Goal: Information Seeking & Learning: Learn about a topic

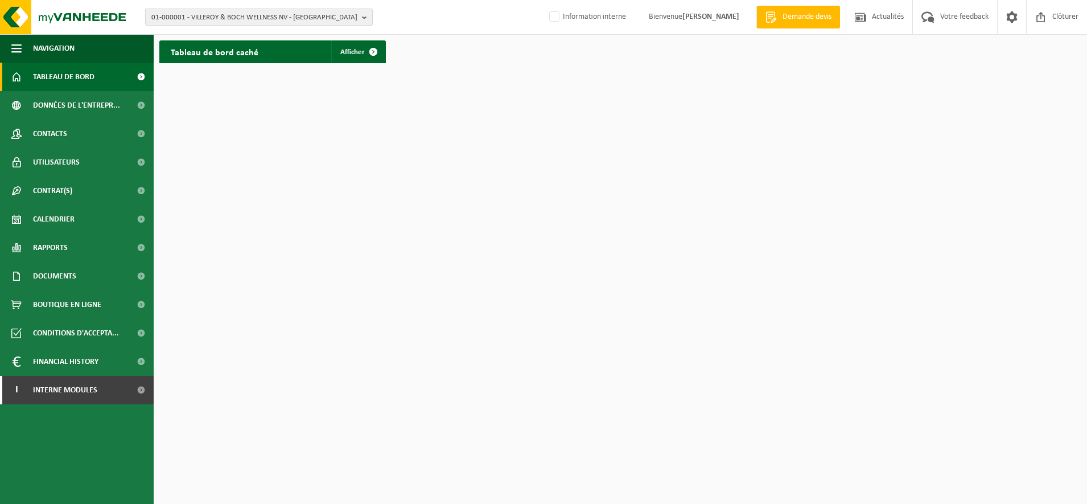
click at [259, 13] on span "01-000001 - VILLEROY & BOCH WELLNESS NV - [GEOGRAPHIC_DATA]" at bounding box center [254, 17] width 206 height 17
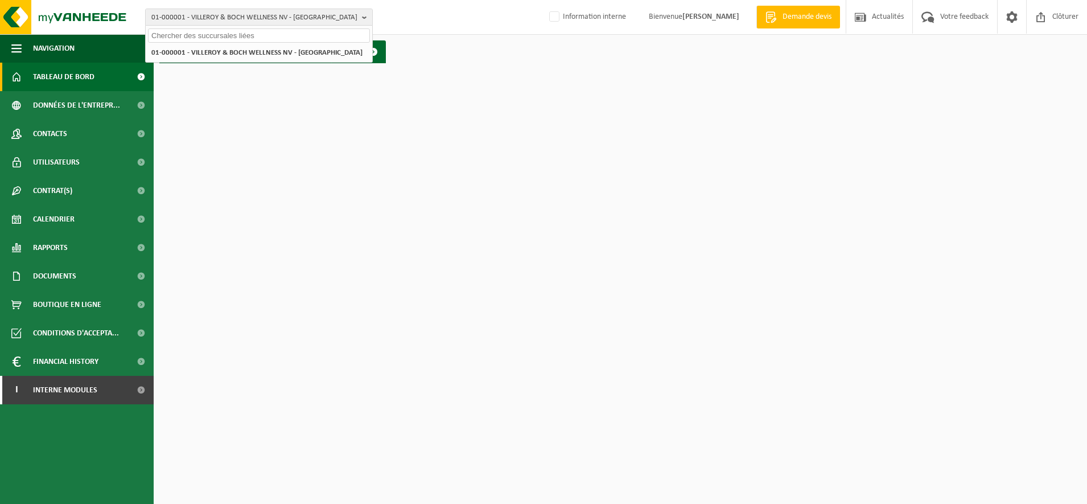
click at [212, 36] on input "text" at bounding box center [259, 35] width 222 height 14
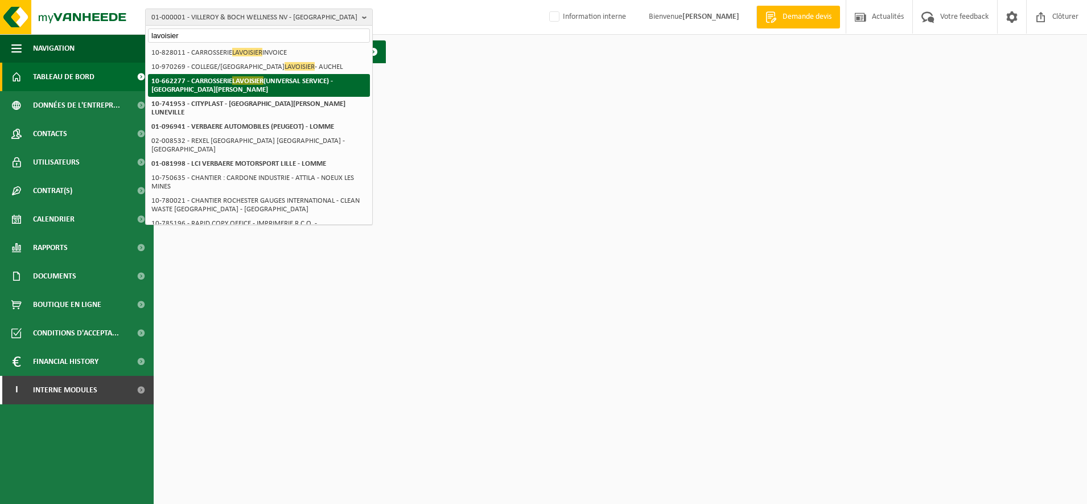
type input "lavoisier"
click at [209, 88] on li "10-662277 - CARROSSERIE LAVOISIER (UNIVERSAL SERVICE) - LA MADELEINE" at bounding box center [259, 85] width 222 height 23
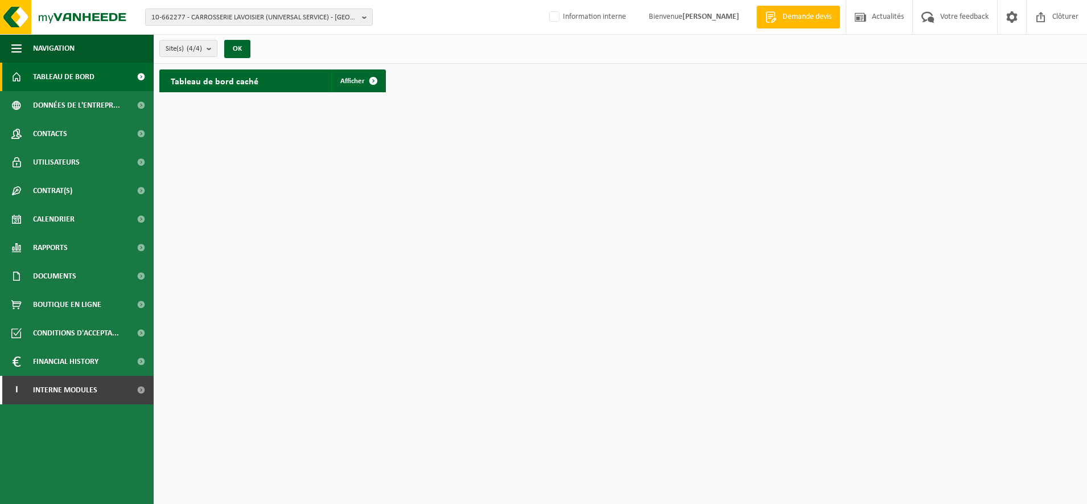
click at [415, 291] on html "10-662277 - CARROSSERIE LAVOISIER (UNIVERSAL SERVICE) - LA MADELEINE 10-662277 …" at bounding box center [543, 252] width 1087 height 504
click at [57, 213] on span "Calendrier" at bounding box center [54, 219] width 42 height 28
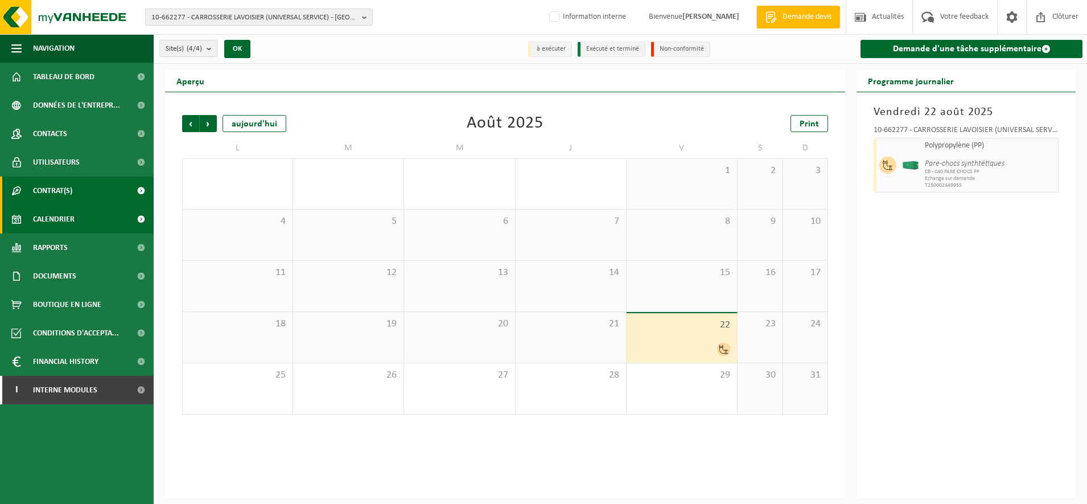
click at [52, 204] on span "Contrat(s)" at bounding box center [52, 191] width 39 height 28
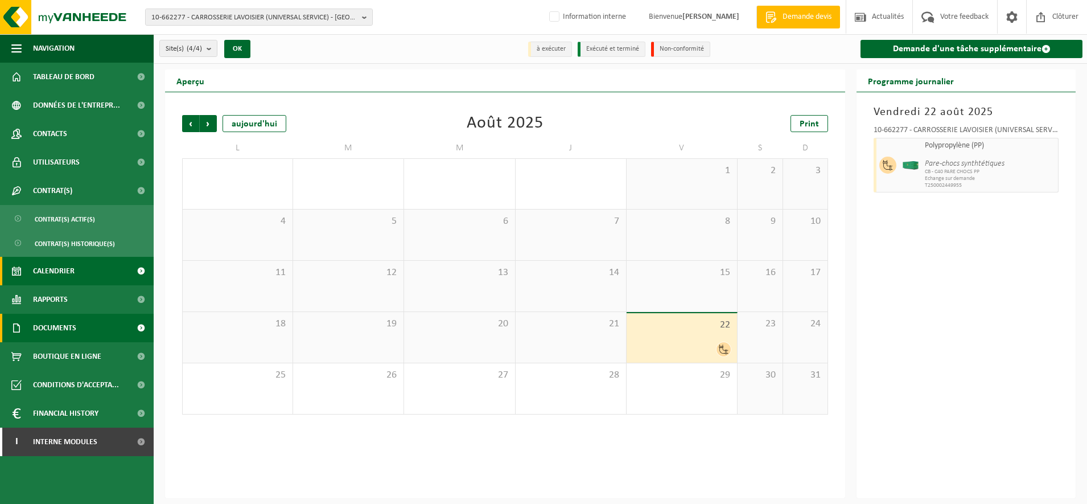
click at [56, 327] on span "Documents" at bounding box center [54, 328] width 43 height 28
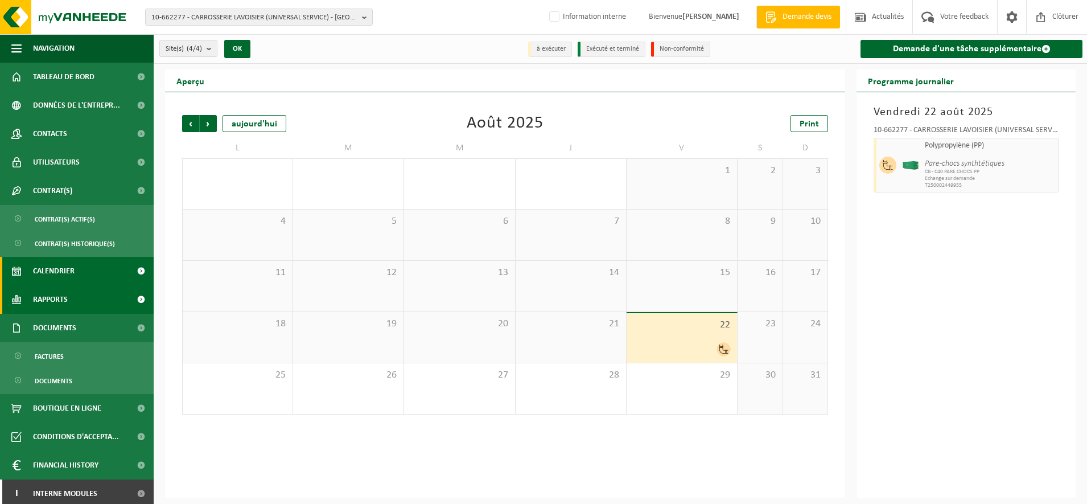
click at [48, 305] on span "Rapports" at bounding box center [50, 299] width 35 height 28
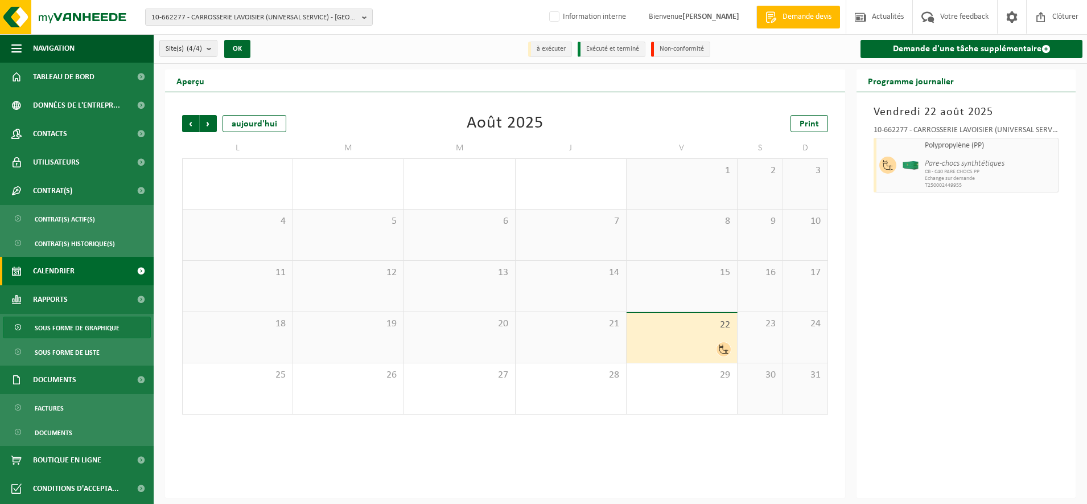
click at [32, 333] on link "Sous forme de graphique" at bounding box center [77, 328] width 148 height 22
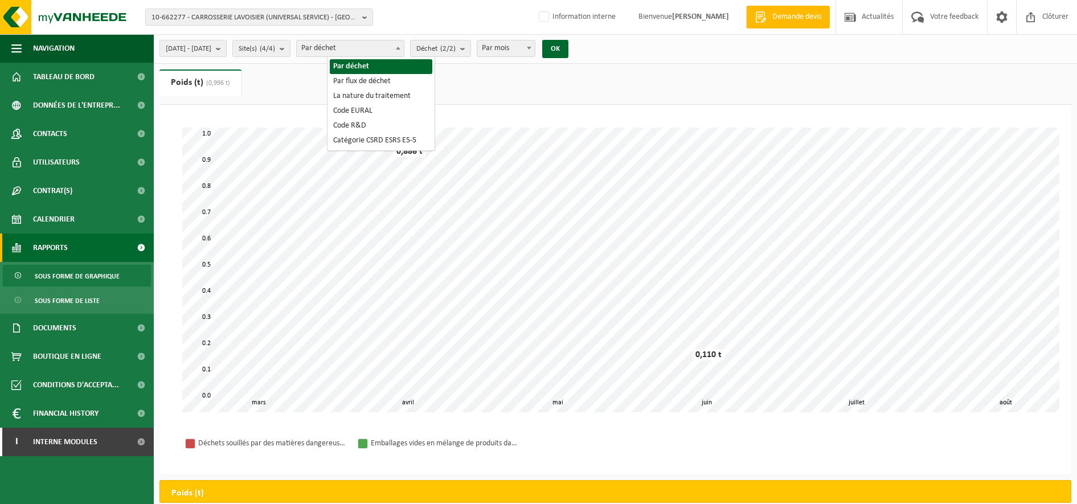
click at [404, 51] on span at bounding box center [397, 47] width 11 height 15
click at [470, 48] on b "submit" at bounding box center [465, 48] width 10 height 16
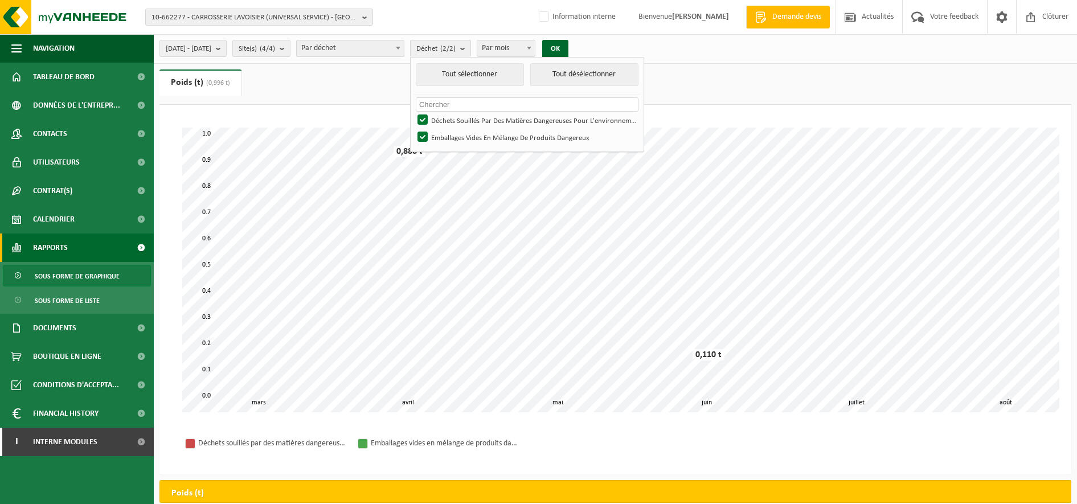
click at [48, 222] on span "Calendrier" at bounding box center [54, 219] width 42 height 28
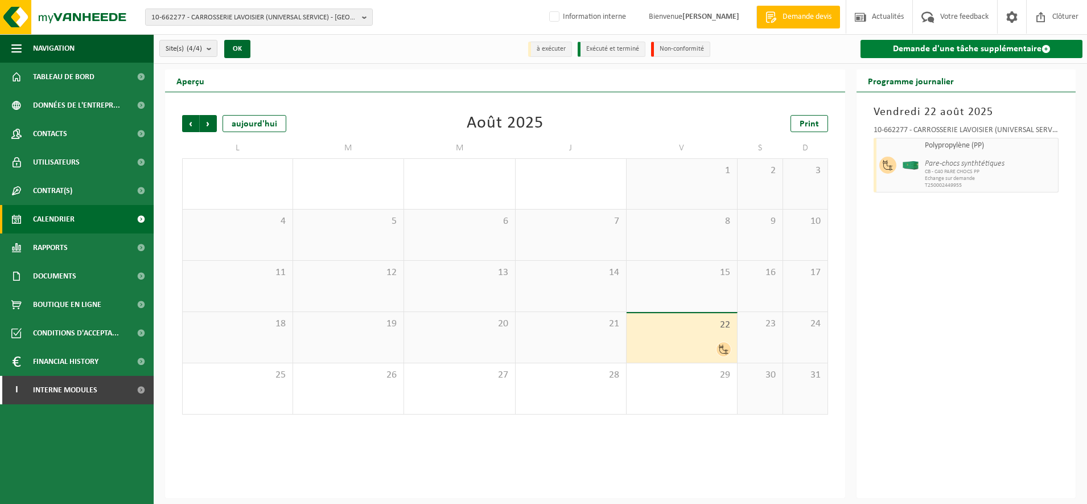
click at [1013, 48] on link "Demande d'une tâche supplémentaire" at bounding box center [972, 49] width 222 height 18
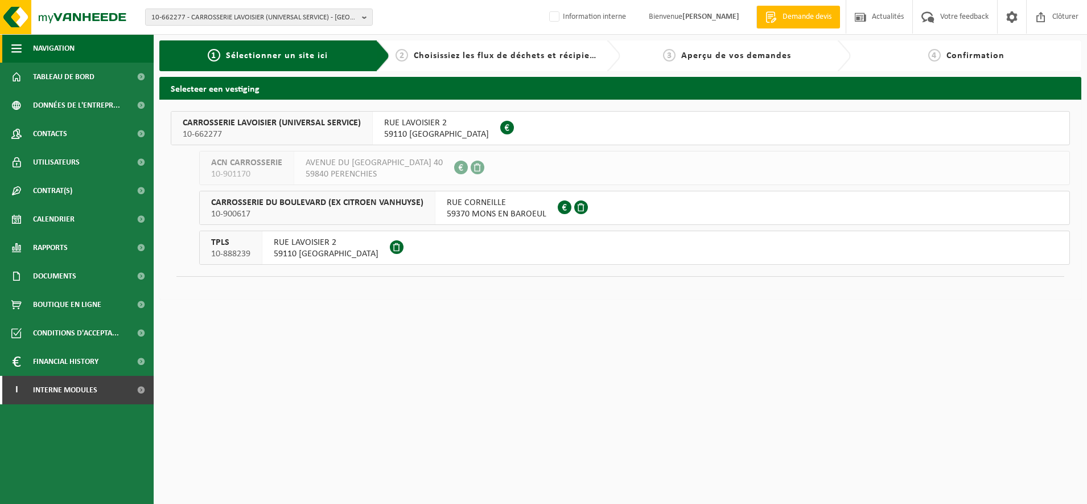
click at [48, 50] on span "Navigation" at bounding box center [54, 48] width 42 height 28
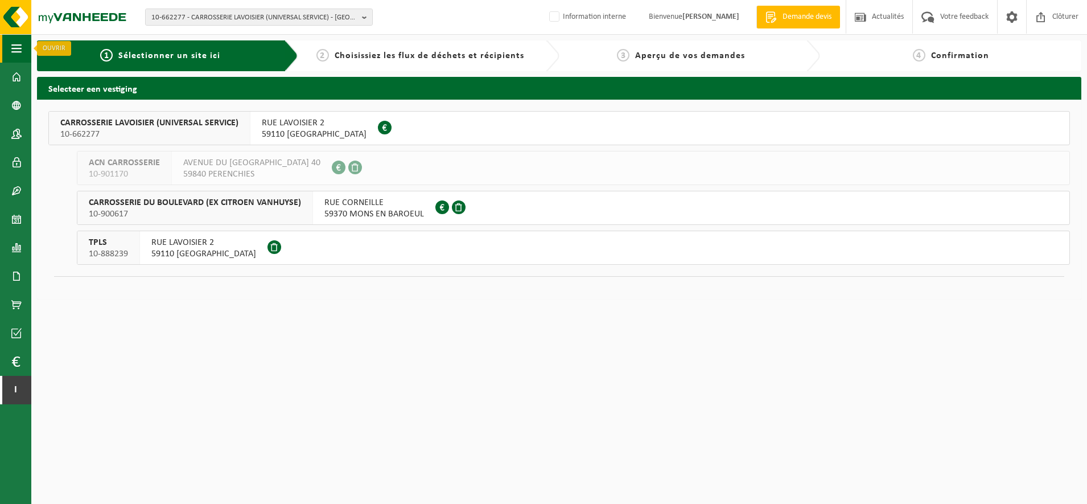
click at [13, 54] on span "button" at bounding box center [16, 48] width 10 height 28
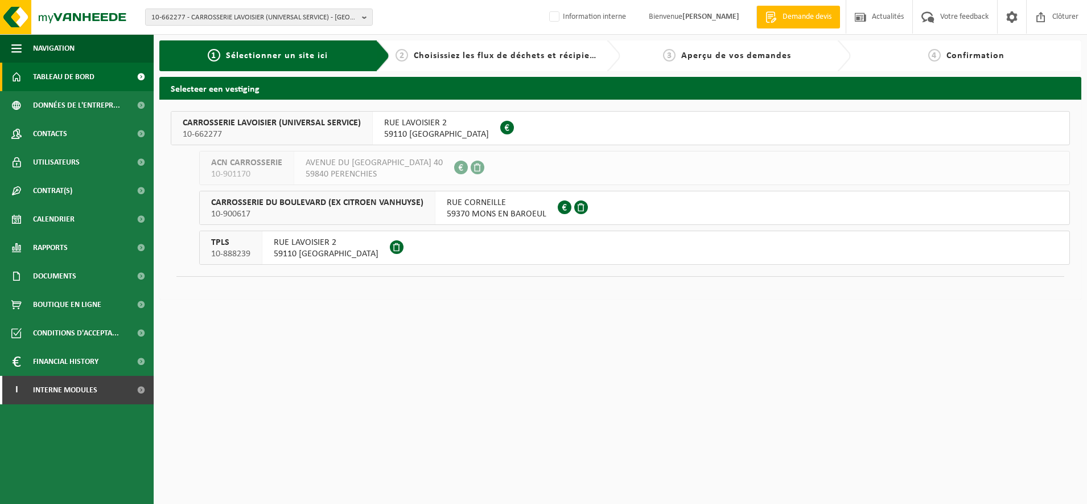
click at [67, 78] on span "Tableau de bord" at bounding box center [63, 77] width 61 height 28
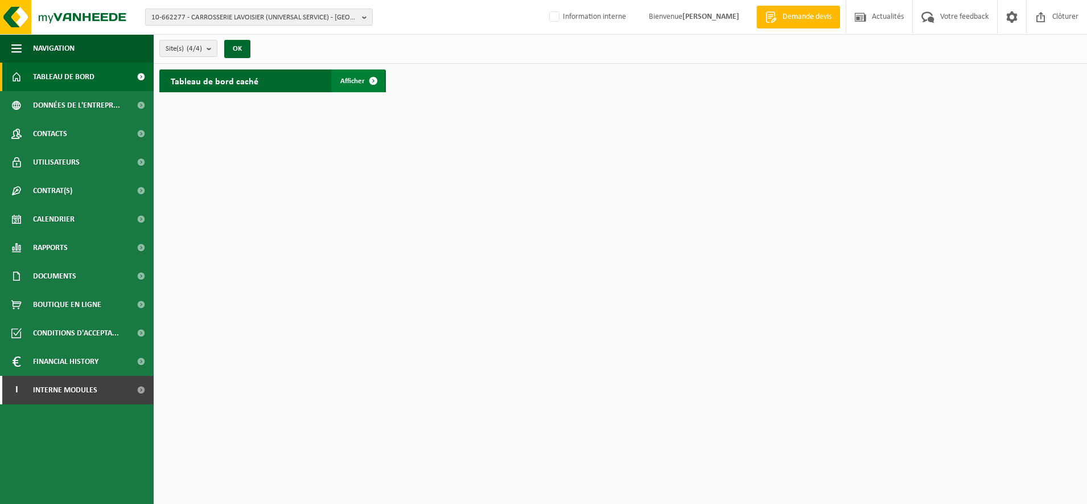
click at [359, 79] on span "Afficher" at bounding box center [352, 80] width 24 height 7
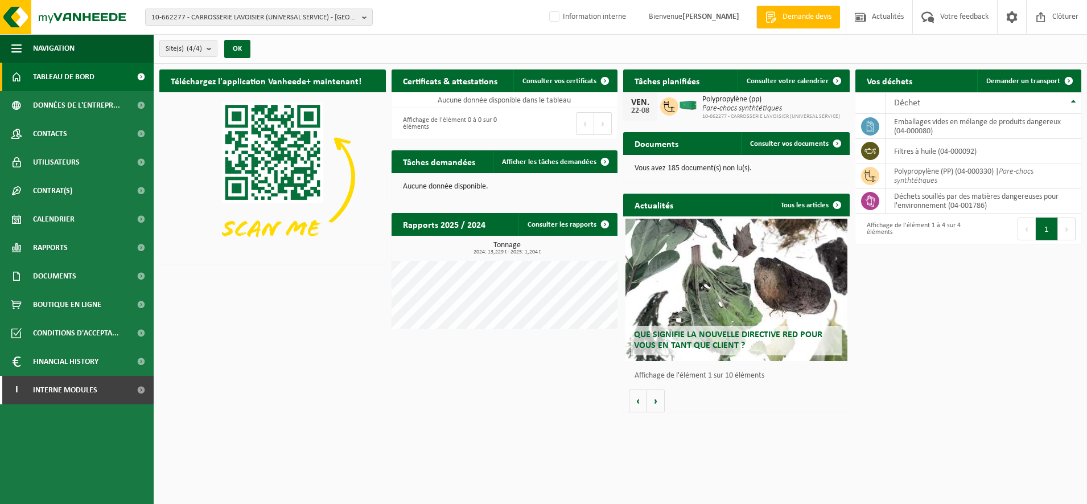
click at [1062, 225] on button "Suivant" at bounding box center [1067, 228] width 18 height 23
click at [1030, 231] on button "Précédent" at bounding box center [1027, 228] width 18 height 23
click at [59, 244] on span "Rapports" at bounding box center [50, 247] width 35 height 28
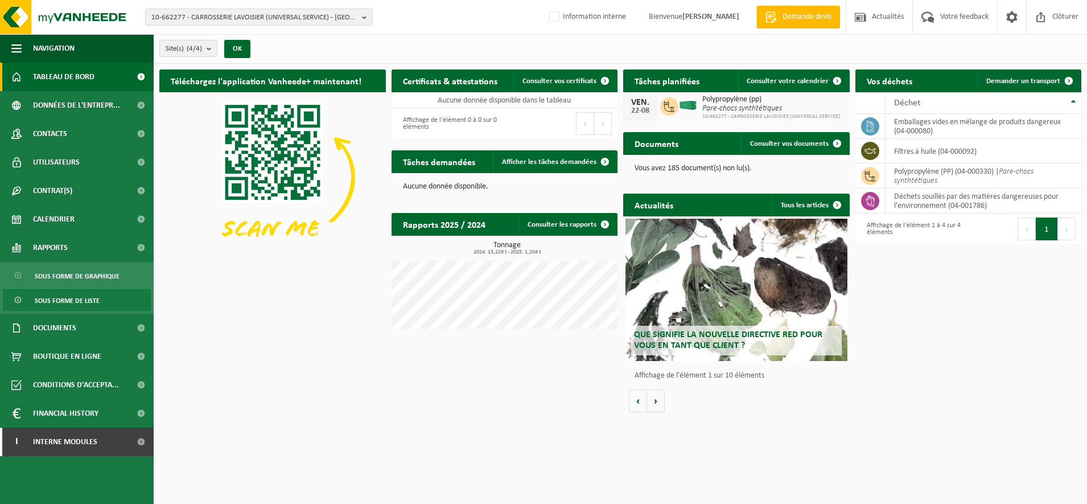
drag, startPoint x: 79, startPoint y: 276, endPoint x: 84, endPoint y: 292, distance: 16.9
click at [79, 276] on span "Sous forme de graphique" at bounding box center [77, 276] width 85 height 22
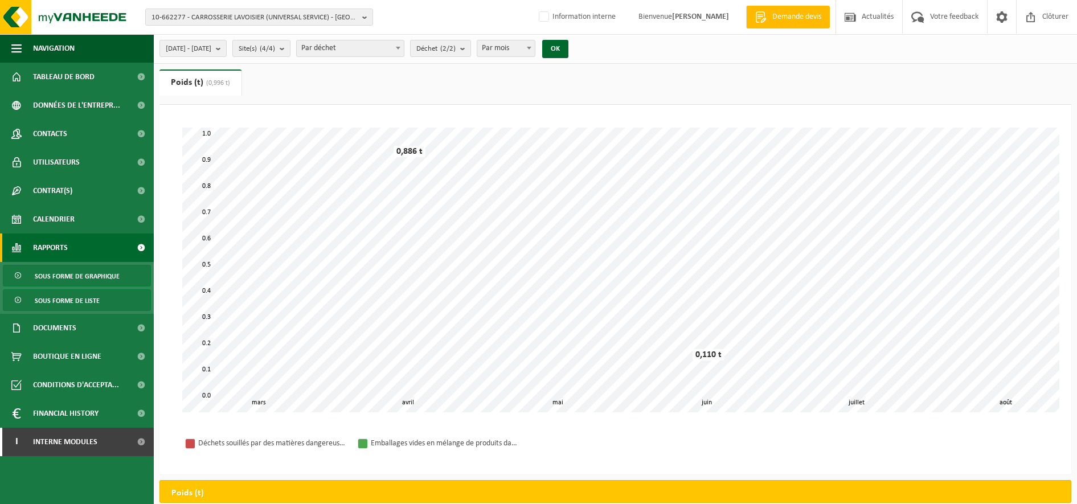
click at [40, 294] on span "Sous forme de liste" at bounding box center [67, 301] width 65 height 22
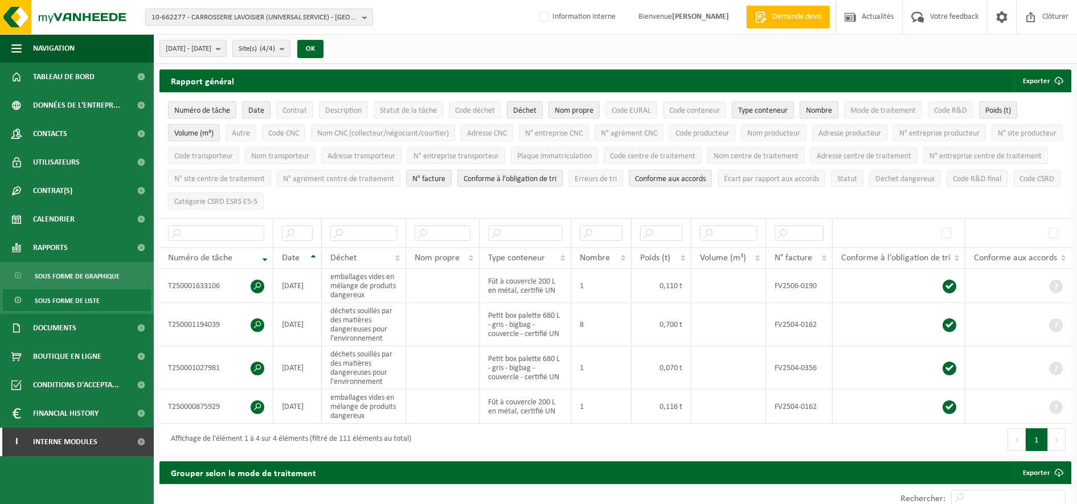
click at [527, 110] on span "Déchet" at bounding box center [524, 110] width 23 height 9
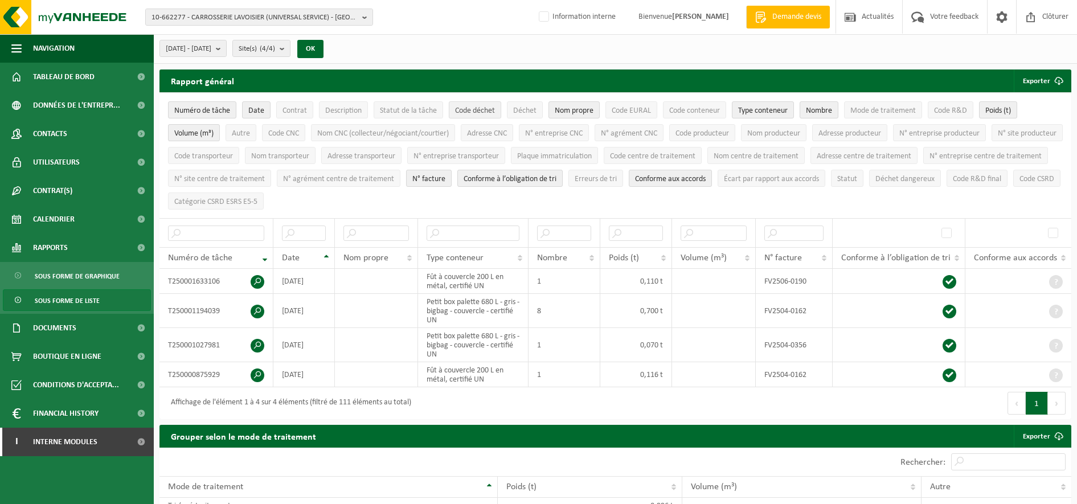
click at [457, 112] on span "Code déchet" at bounding box center [475, 110] width 40 height 9
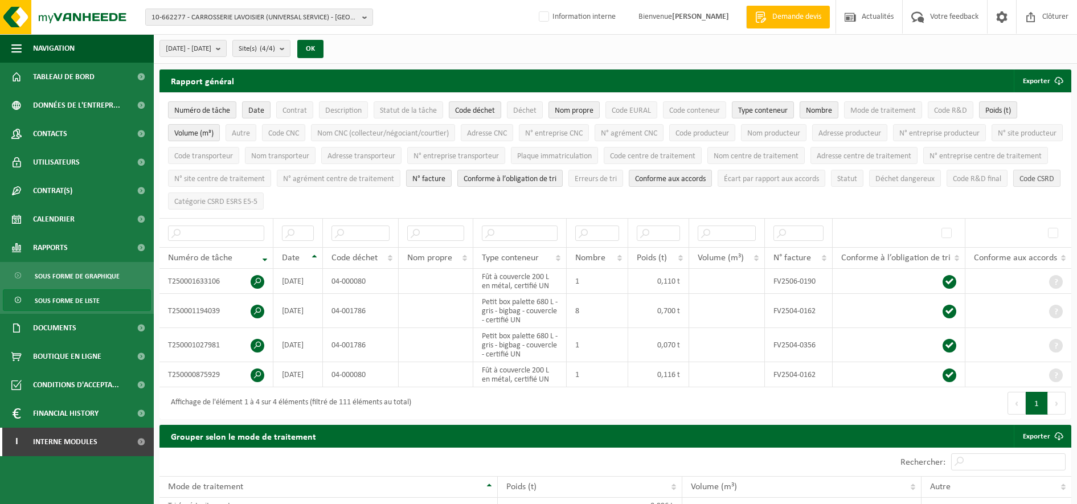
click at [1019, 183] on span "Code CSRD" at bounding box center [1036, 179] width 35 height 9
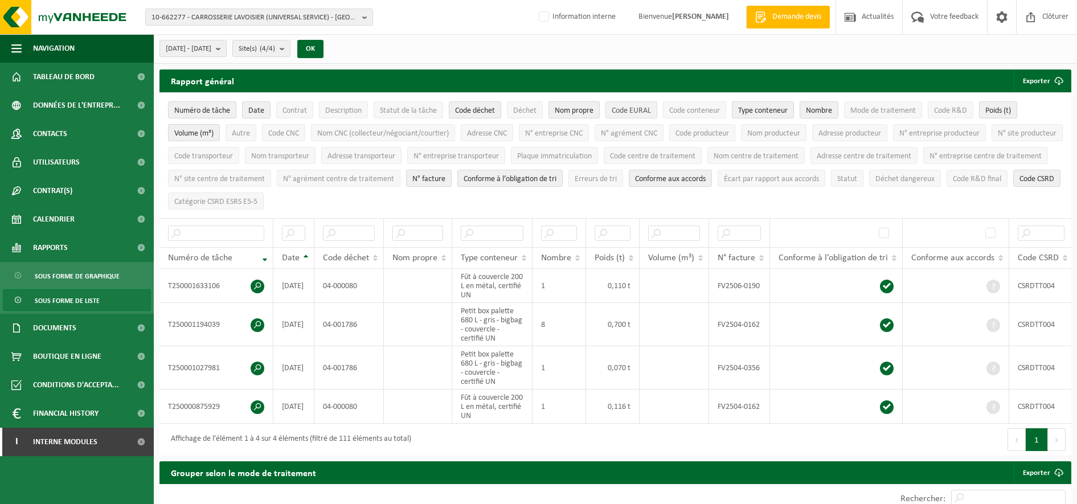
click at [623, 110] on span "Code EURAL" at bounding box center [631, 110] width 39 height 9
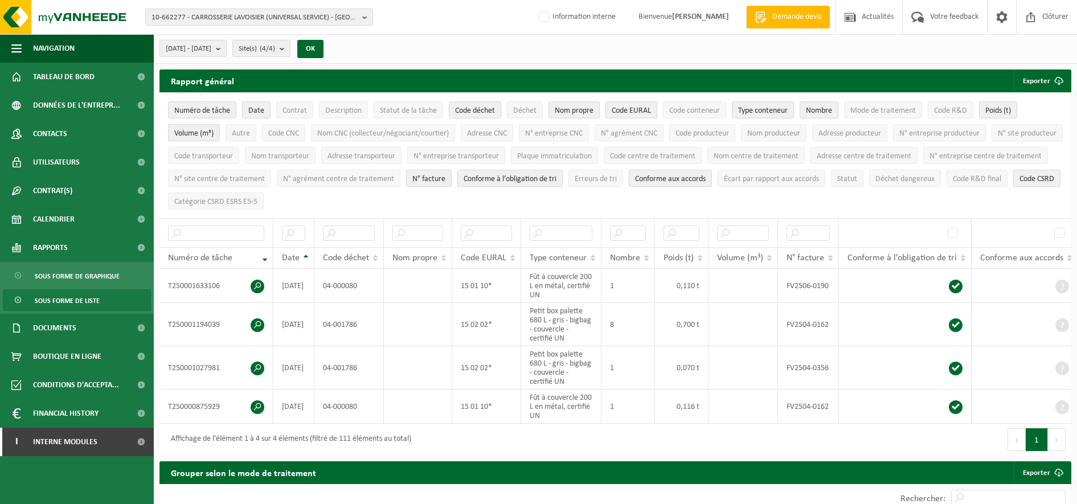
click at [445, 178] on span "N° facture" at bounding box center [428, 179] width 33 height 9
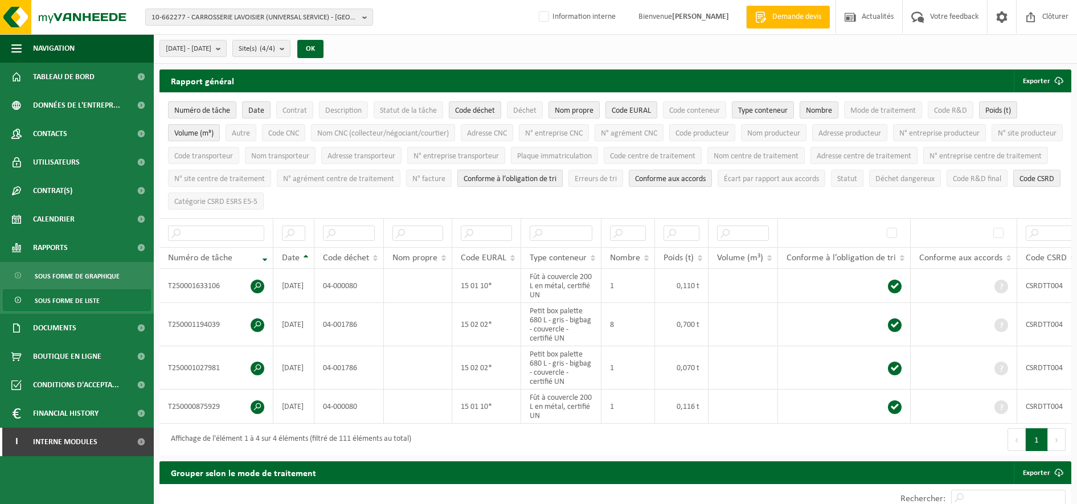
click at [556, 177] on span "Conforme à l’obligation de tri" at bounding box center [509, 179] width 93 height 9
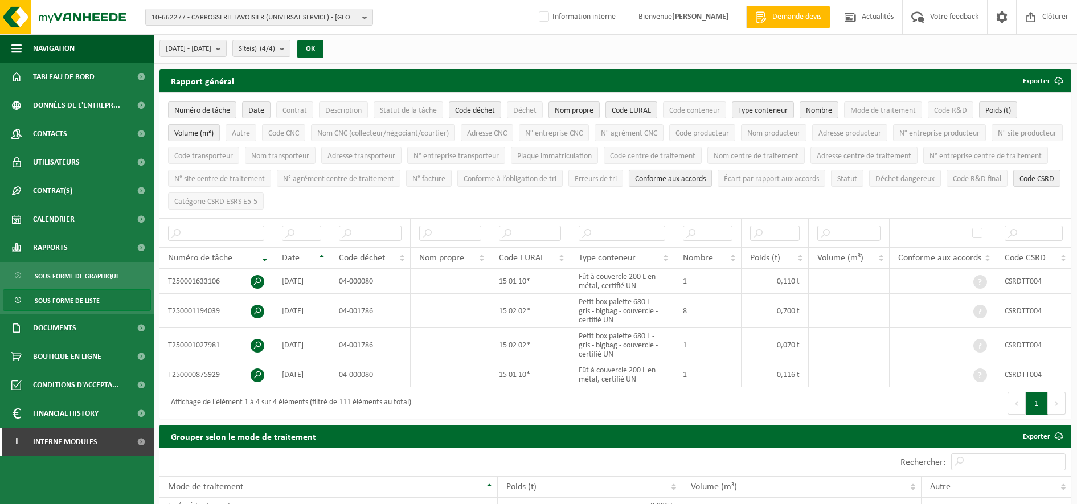
click at [705, 175] on span "Conforme aux accords" at bounding box center [670, 179] width 71 height 9
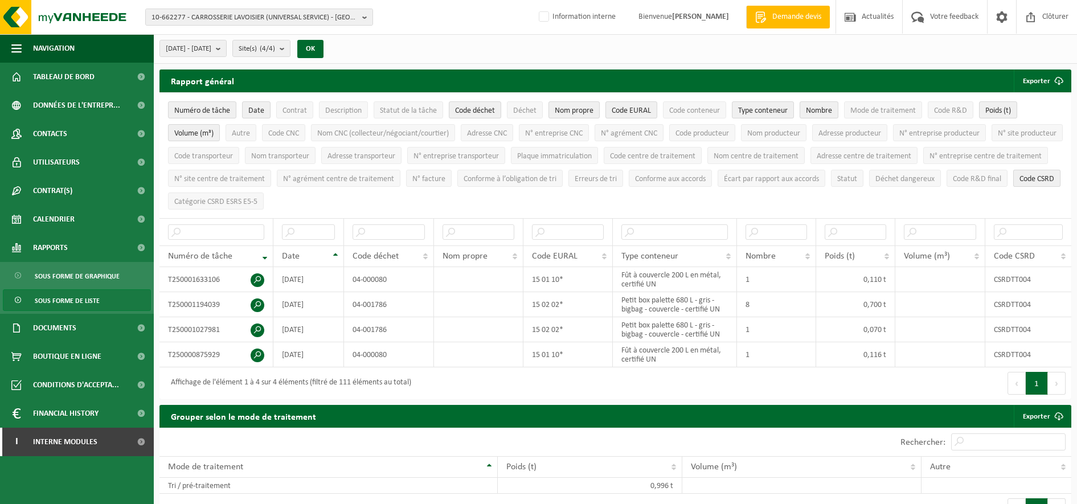
click at [1019, 183] on span "Code CSRD" at bounding box center [1036, 179] width 35 height 9
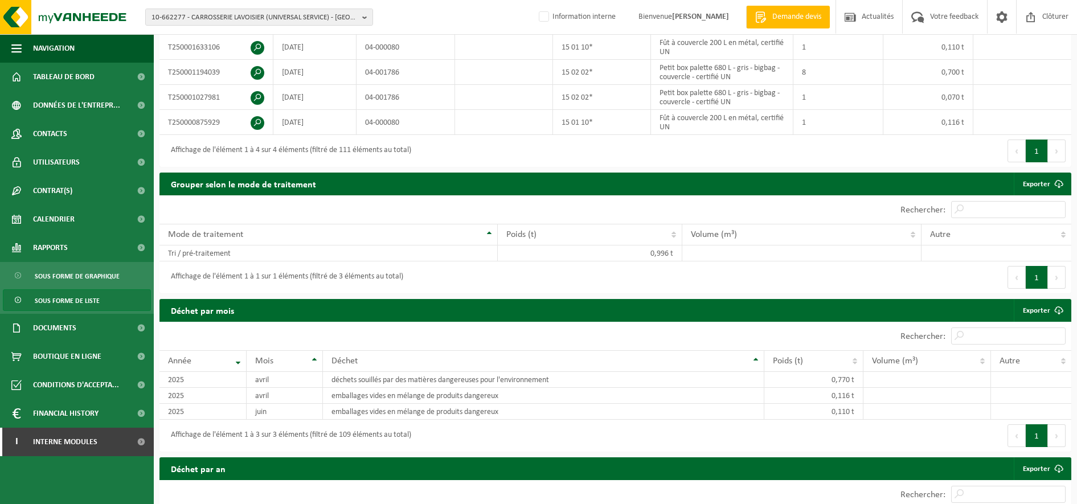
scroll to position [325, 0]
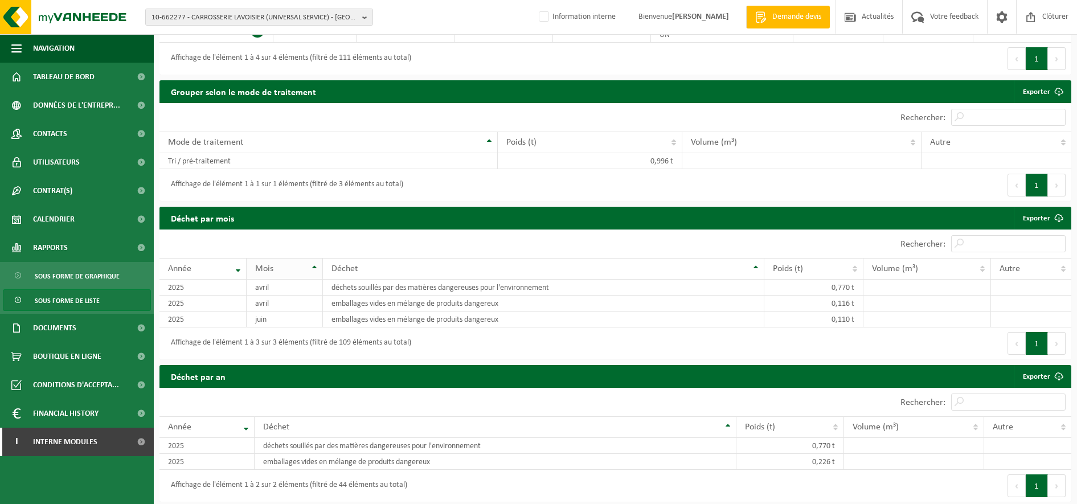
click at [314, 262] on th "Mois" at bounding box center [285, 269] width 76 height 22
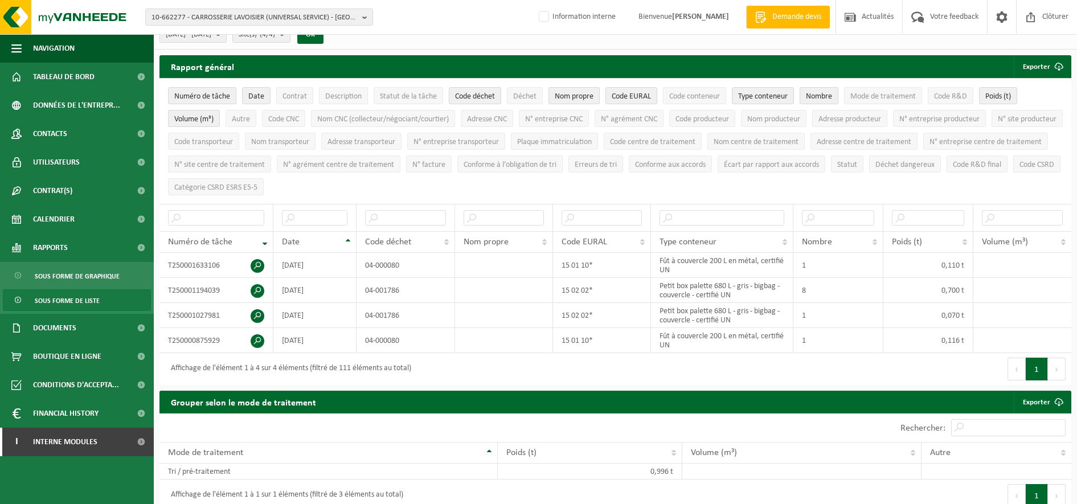
scroll to position [0, 0]
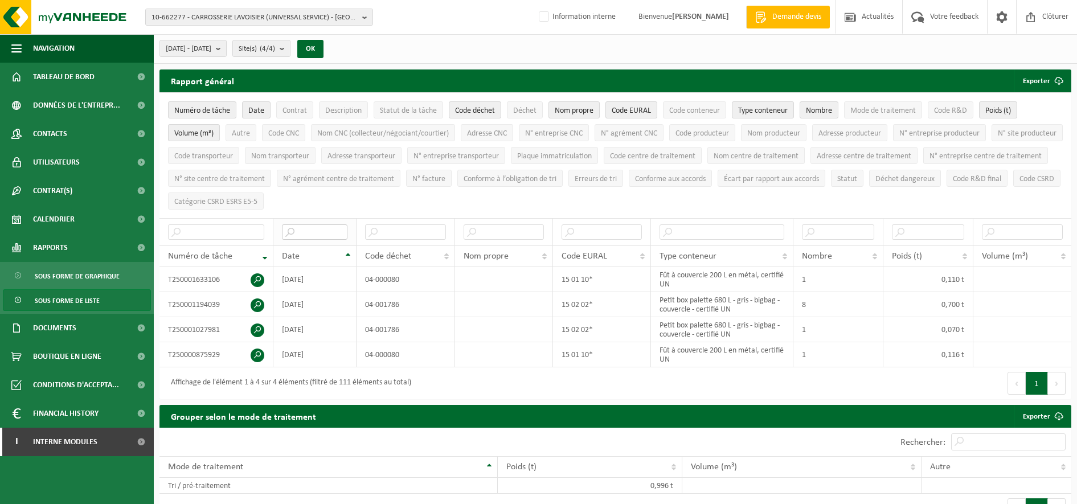
click at [302, 234] on input "text" at bounding box center [314, 231] width 65 height 15
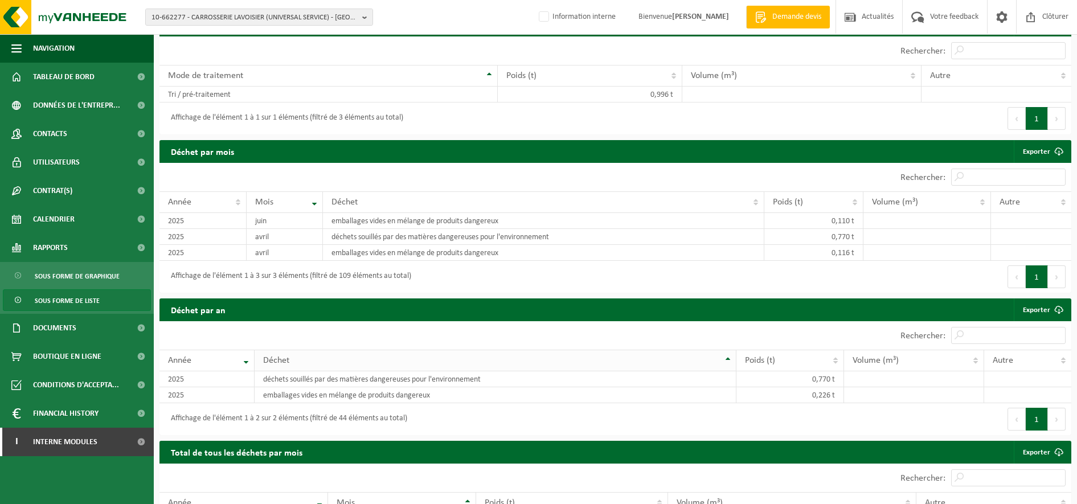
scroll to position [467, 0]
